Goal: Information Seeking & Learning: Learn about a topic

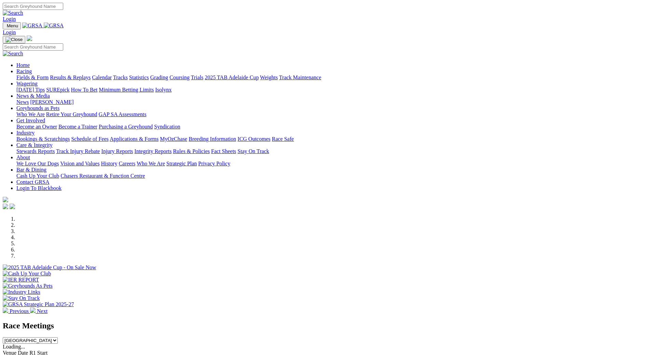
click at [49, 75] on link "Fields & Form" at bounding box center [32, 78] width 32 height 6
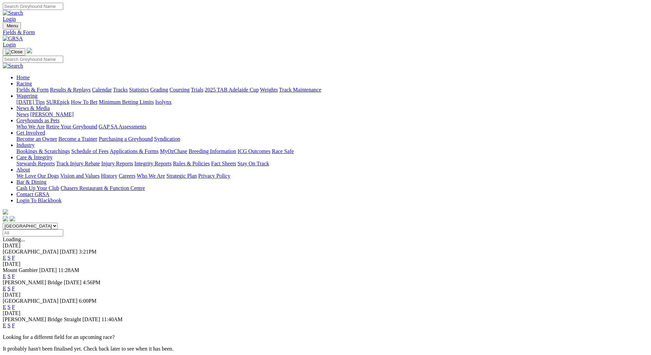
click at [15, 286] on link "F" at bounding box center [13, 289] width 3 height 6
click at [15, 304] on link "F" at bounding box center [13, 307] width 3 height 6
click at [15, 323] on link "F" at bounding box center [13, 326] width 3 height 6
